Goal: Task Accomplishment & Management: Use online tool/utility

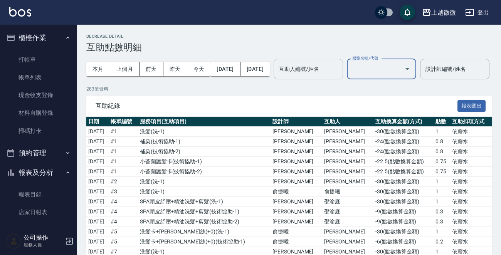
drag, startPoint x: 0, startPoint y: 0, endPoint x: 330, endPoint y: 75, distance: 338.2
click at [330, 75] on input "互助人編號/姓名" at bounding box center [308, 68] width 62 height 13
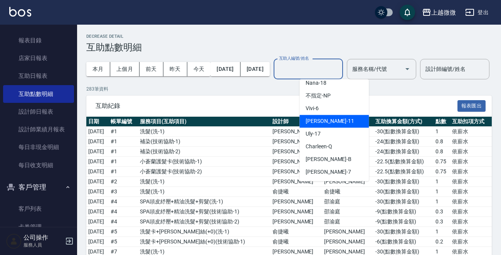
scroll to position [82, 0]
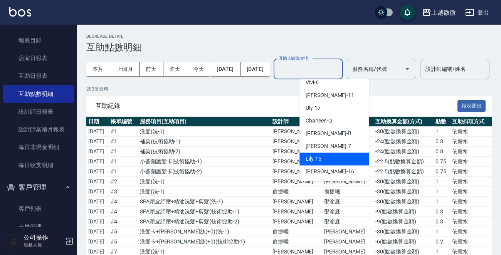
click at [339, 159] on div "Lily -15" at bounding box center [333, 159] width 69 height 13
type input "Lily-15"
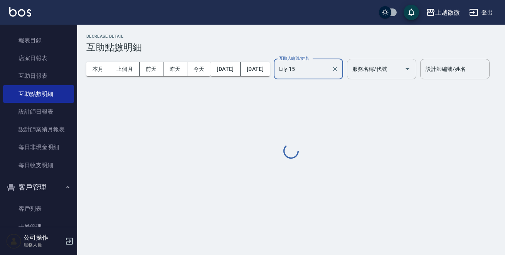
click at [385, 70] on div "服務名稱/代號 服務名稱/代號" at bounding box center [381, 69] width 69 height 20
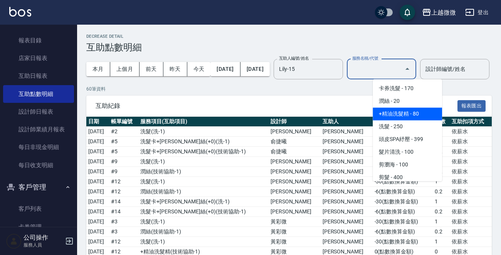
click at [413, 114] on span "+精油洗髮精 - 80" at bounding box center [407, 113] width 69 height 13
type input "+精油洗髮精(A02)"
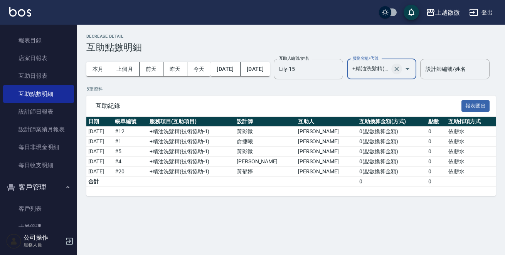
click at [400, 68] on icon "Clear" at bounding box center [397, 69] width 8 height 8
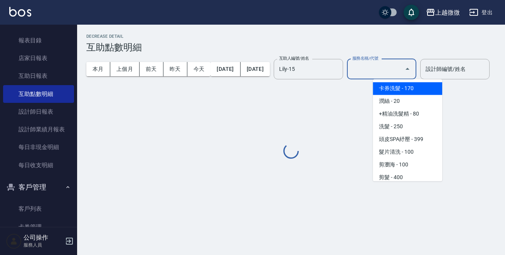
click at [401, 68] on input "服務名稱/代號" at bounding box center [375, 68] width 51 height 13
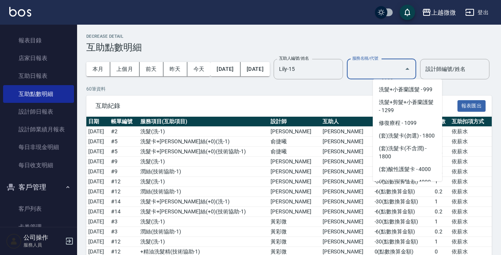
scroll to position [1387, 0]
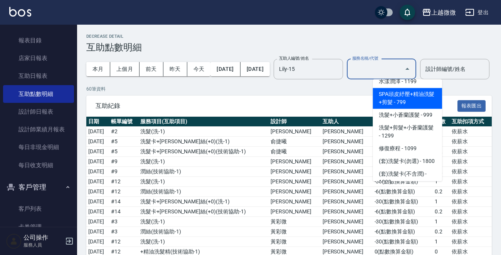
click at [412, 95] on span "SPA頭皮紓壓+精油洗髮+剪髮 - 799" at bounding box center [407, 98] width 69 height 21
type input "SPA頭皮紓壓+精油洗髮+剪髮(I13)"
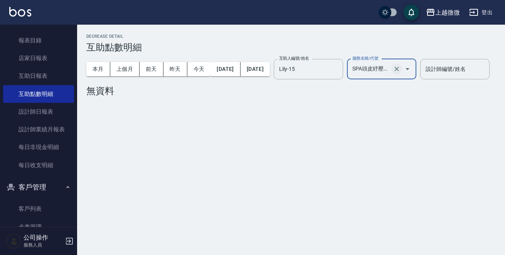
click at [400, 66] on icon "Clear" at bounding box center [397, 69] width 8 height 8
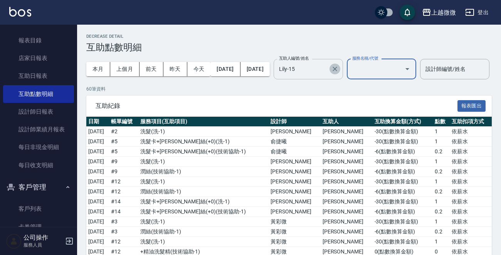
click at [339, 71] on icon "Clear" at bounding box center [335, 69] width 8 height 8
